Goal: Navigation & Orientation: Find specific page/section

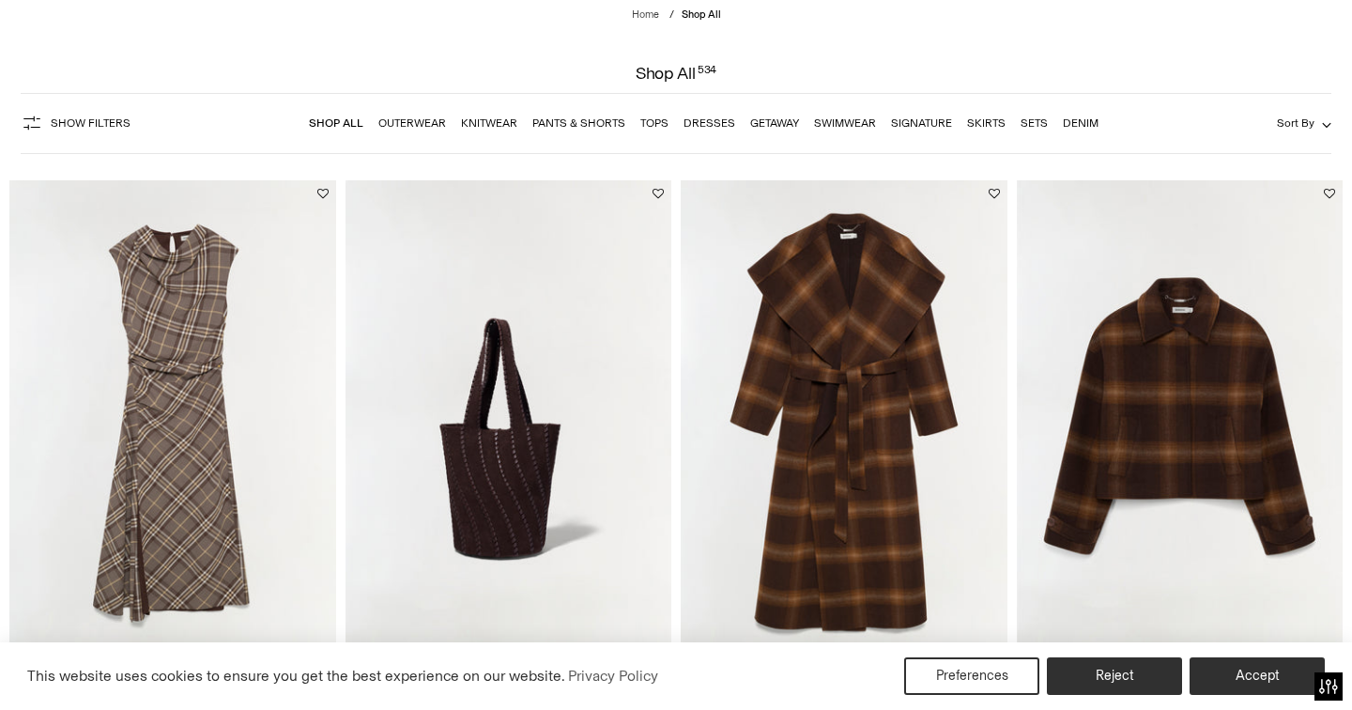
scroll to position [91, 0]
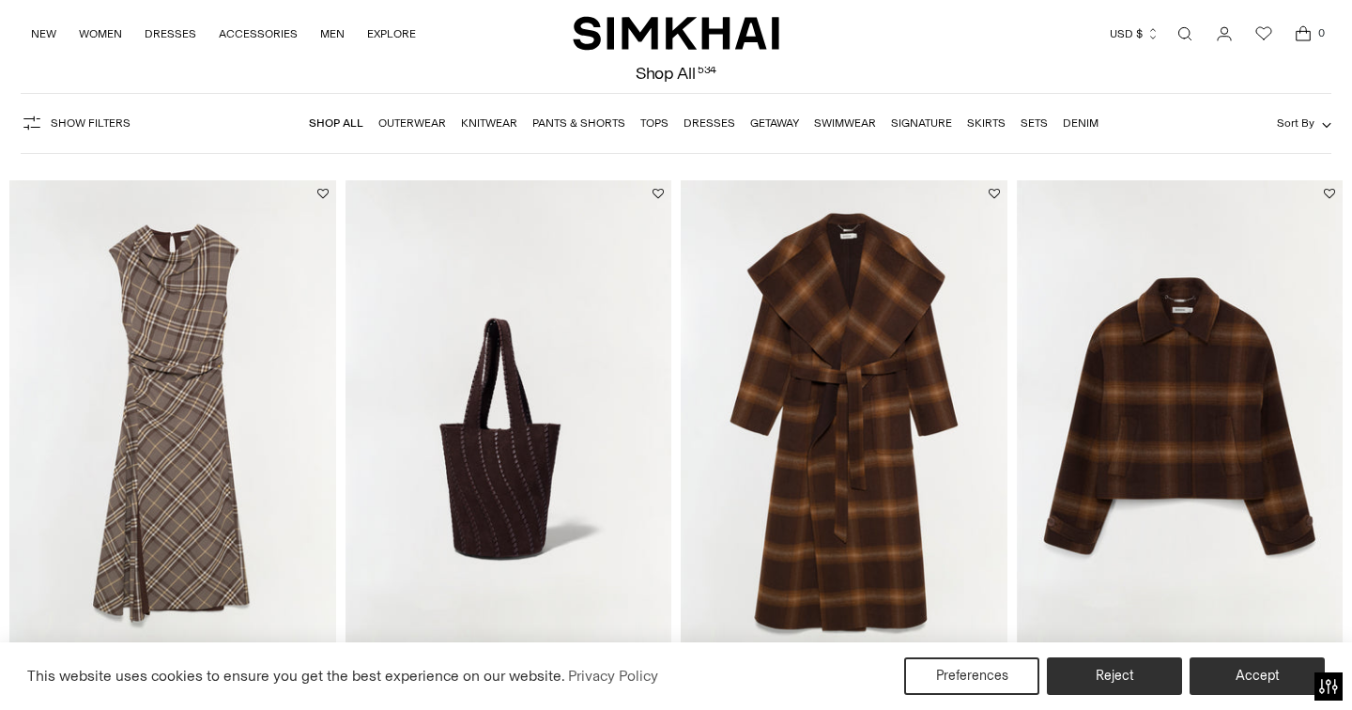
click at [697, 120] on link "Dresses" at bounding box center [710, 122] width 52 height 13
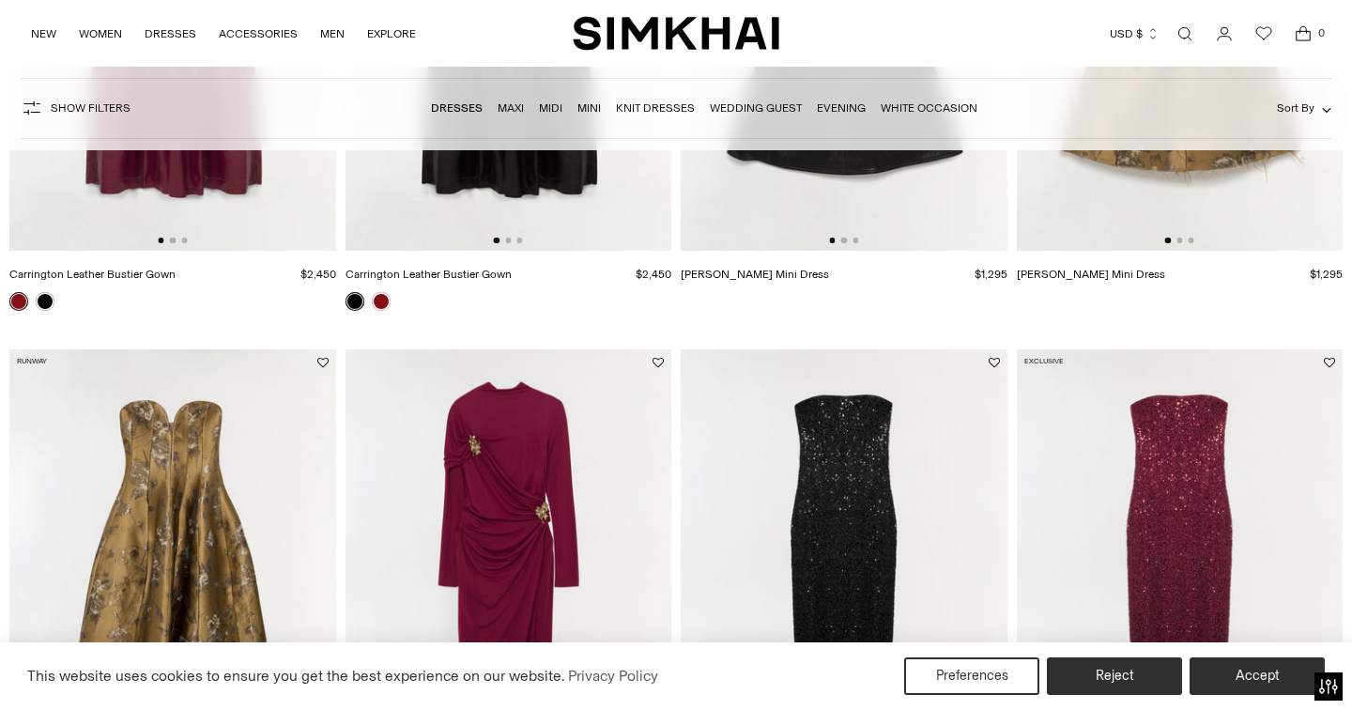
scroll to position [1344, 0]
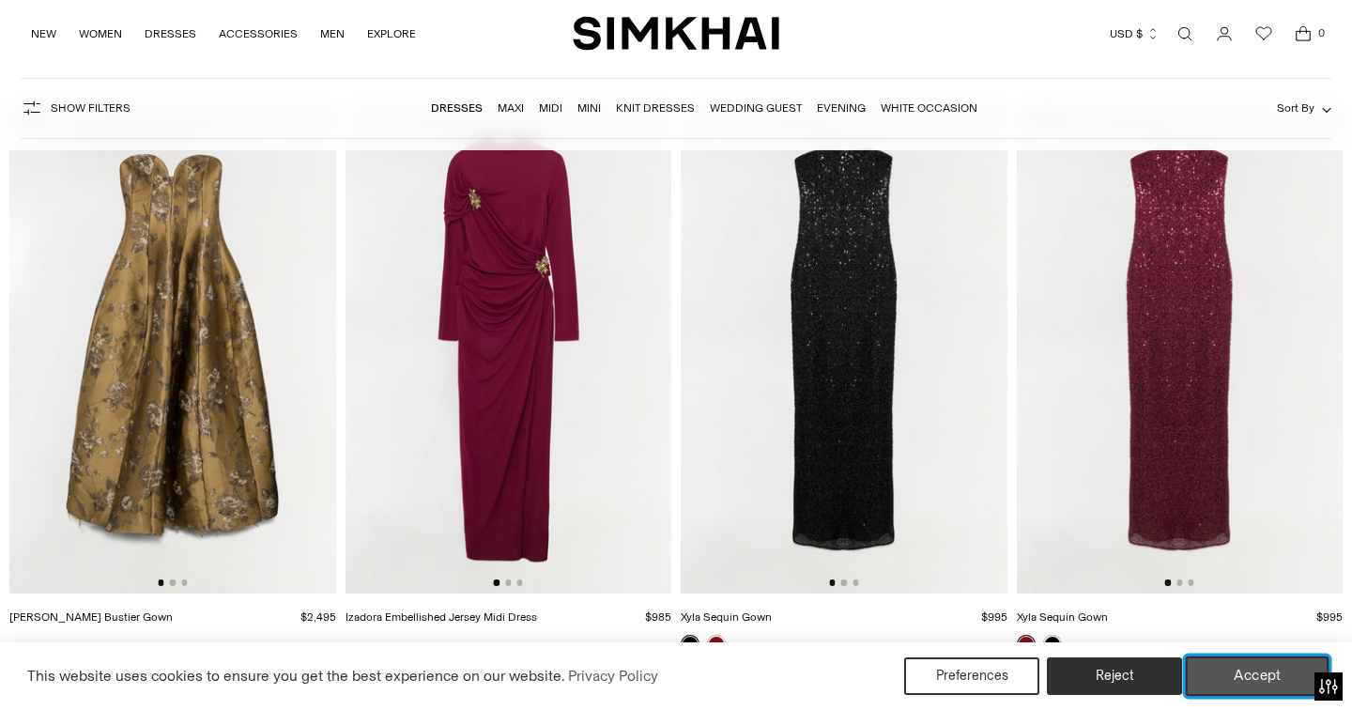
click at [1251, 678] on button "Accept" at bounding box center [1258, 675] width 144 height 39
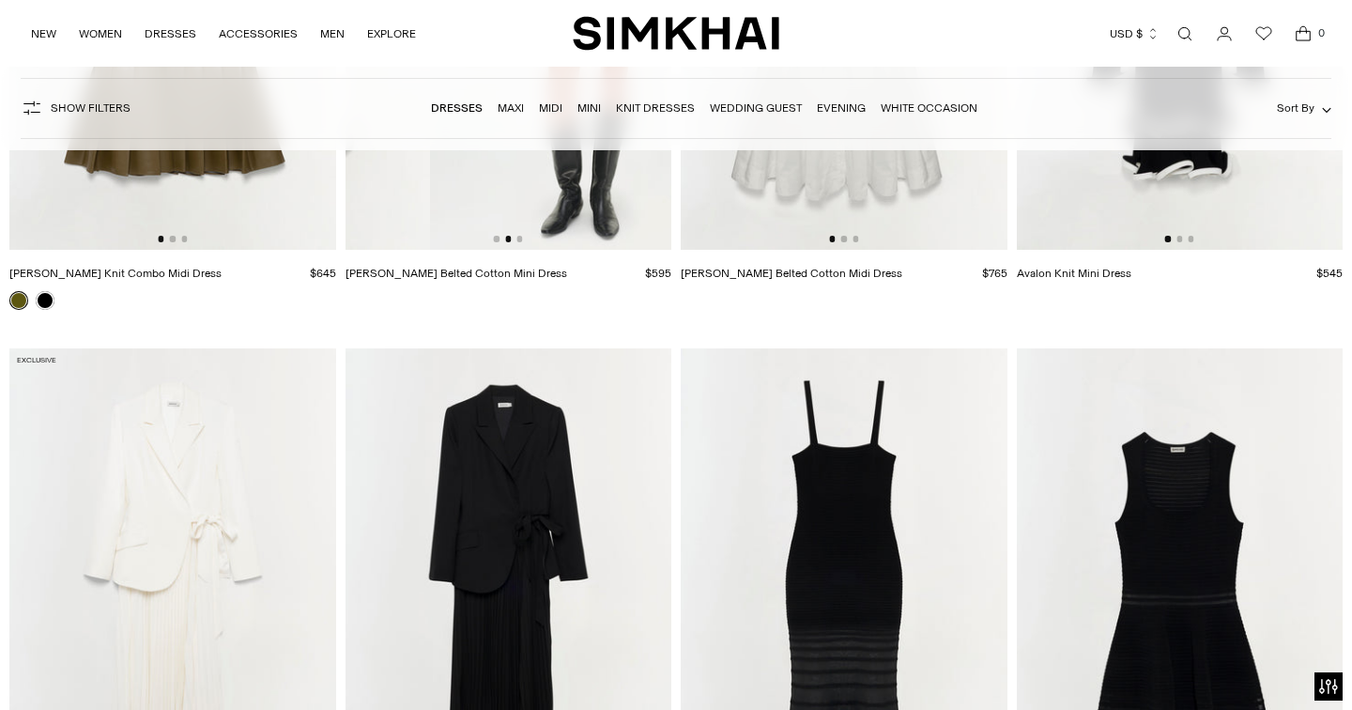
scroll to position [7314, 0]
